Goal: Task Accomplishment & Management: Use online tool/utility

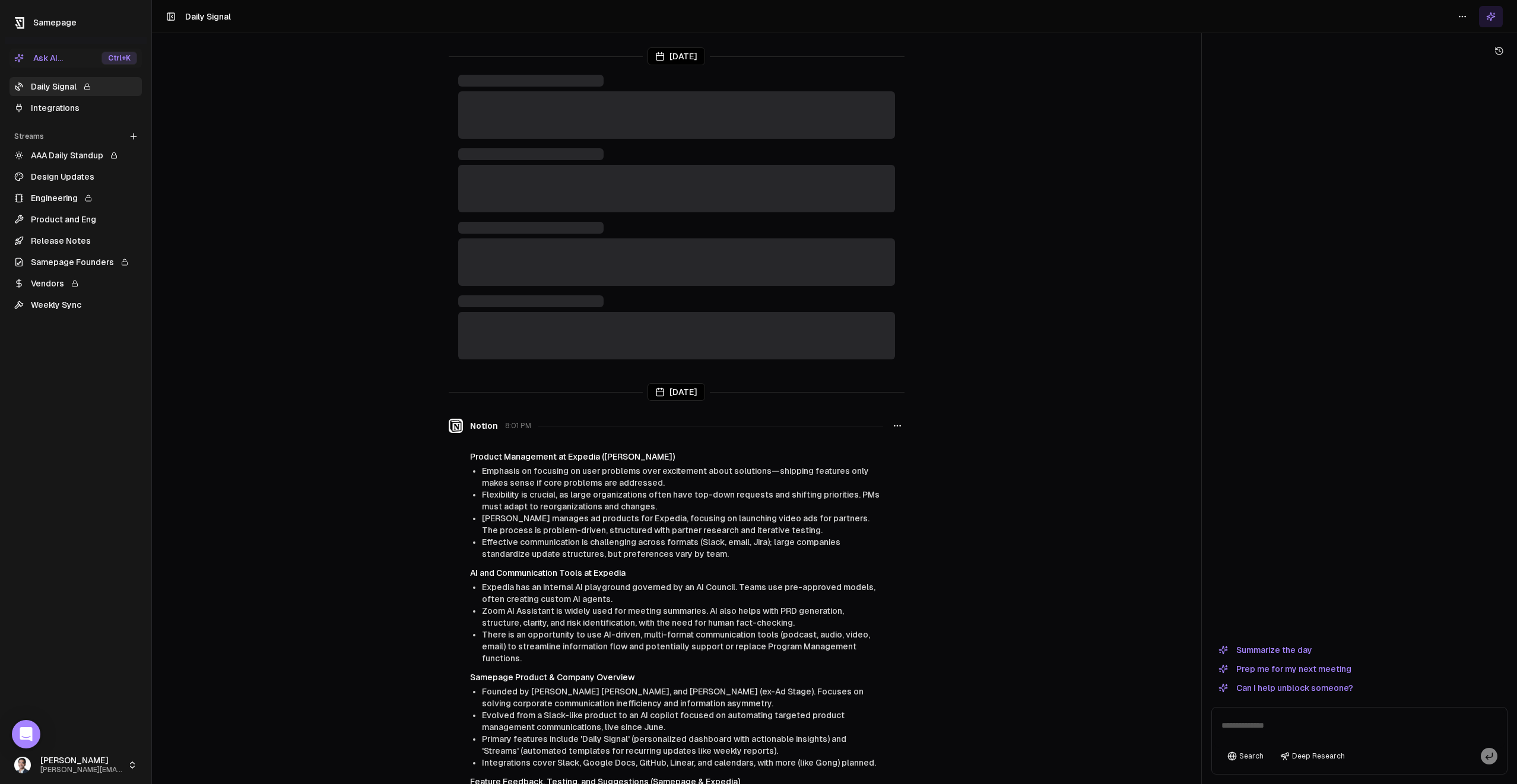
click at [99, 107] on link "Integrations" at bounding box center [75, 108] width 132 height 19
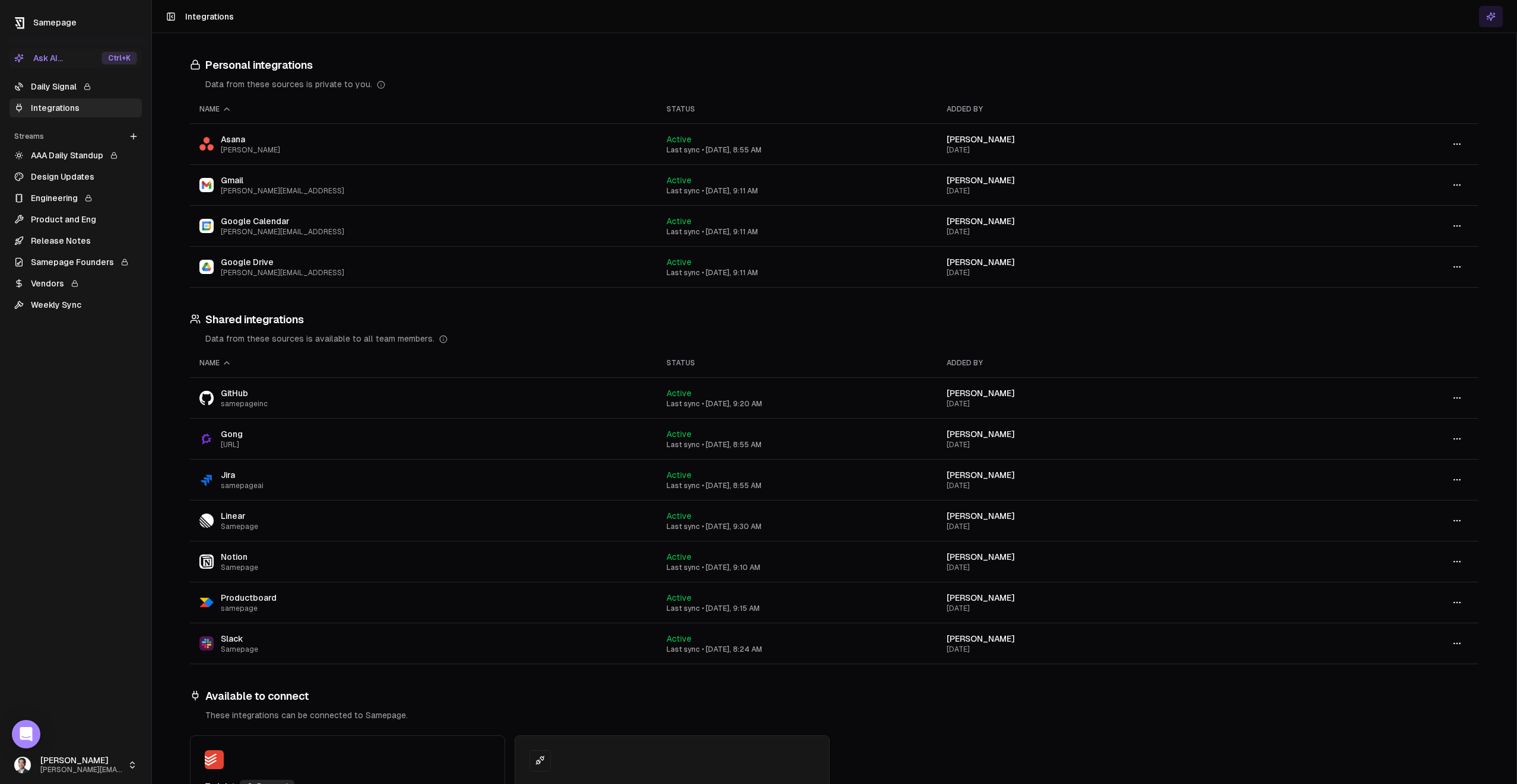
click at [1465, 264] on button "button" at bounding box center [1457, 267] width 24 height 21
click at [1460, 279] on td at bounding box center [1394, 267] width 168 height 41
click at [1454, 261] on button "button" at bounding box center [1457, 267] width 24 height 21
click at [1456, 290] on div "Configure" at bounding box center [1457, 292] width 70 height 19
